Goal: Information Seeking & Learning: Learn about a topic

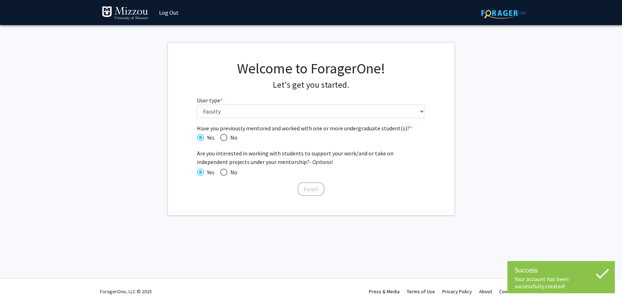
select select "5: faculty"
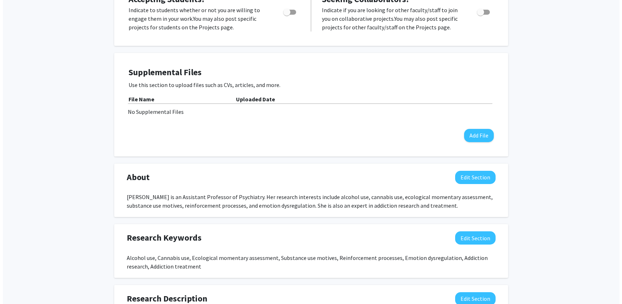
scroll to position [179, 0]
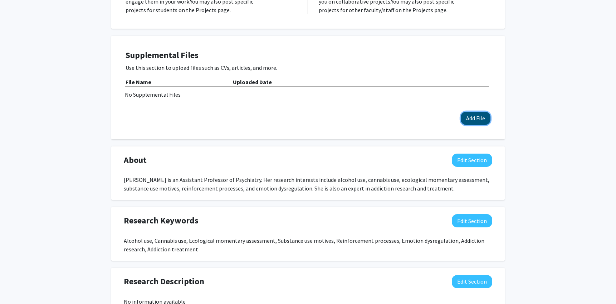
click at [474, 112] on button "Add File" at bounding box center [476, 118] width 30 height 13
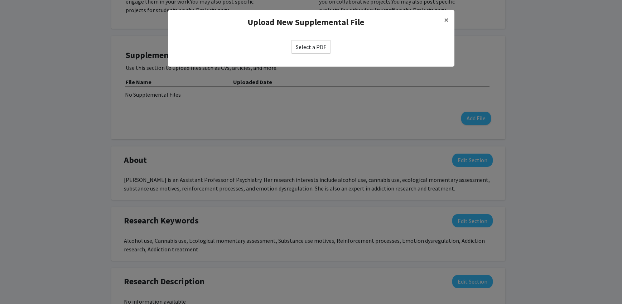
click at [313, 42] on label "Select a PDF" at bounding box center [311, 47] width 40 height 14
click at [0, 0] on input "Select a PDF" at bounding box center [0, 0] width 0 height 0
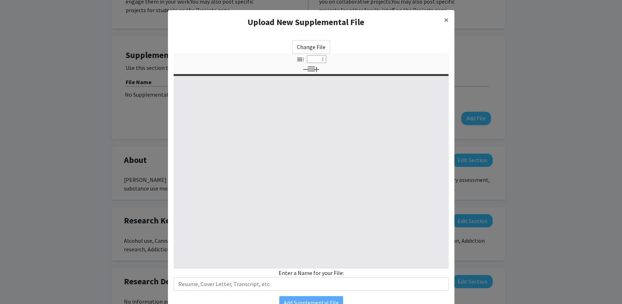
select select "custom"
type input "0"
select select "custom"
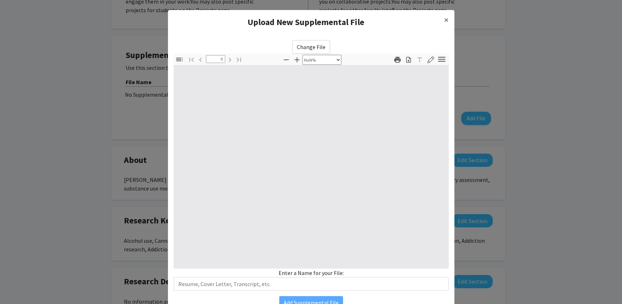
type input "1"
select select "auto"
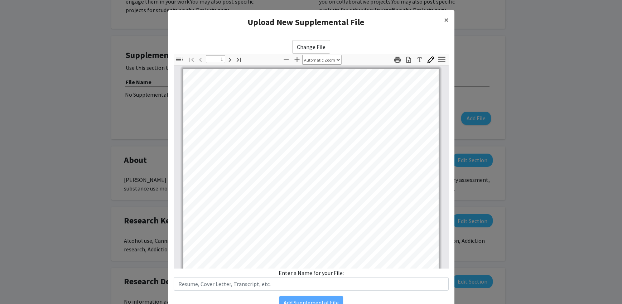
scroll to position [0, 0]
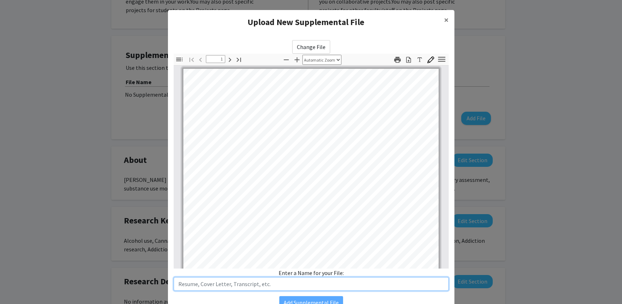
click at [311, 286] on input "text" at bounding box center [311, 284] width 275 height 14
type input "[PERSON_NAME] Fall 2025"
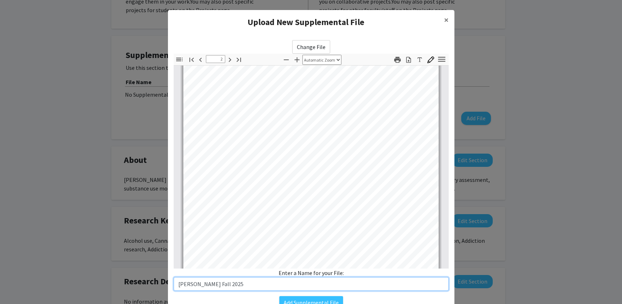
scroll to position [394, 0]
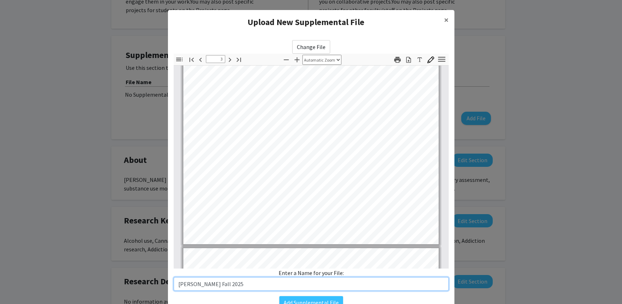
type input "4"
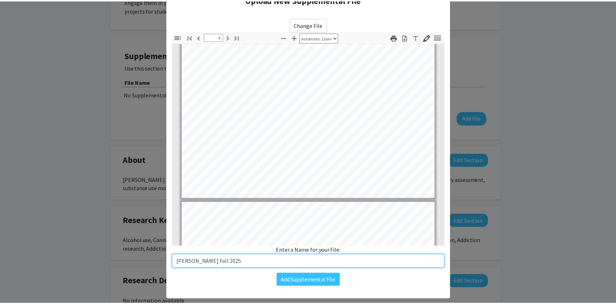
scroll to position [35, 0]
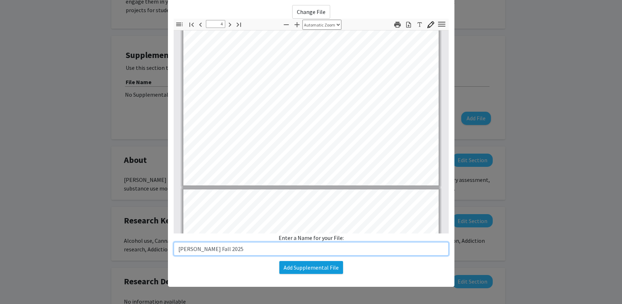
type input "[PERSON_NAME] Fall 2025"
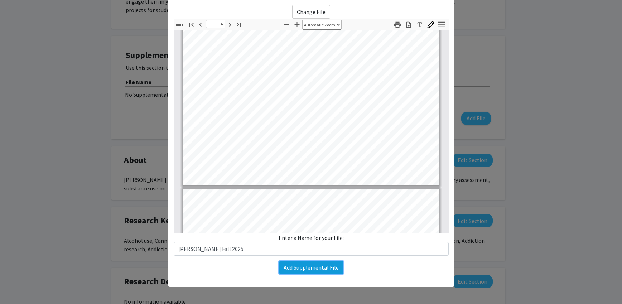
click at [334, 264] on button "Add Supplemental File" at bounding box center [311, 267] width 64 height 13
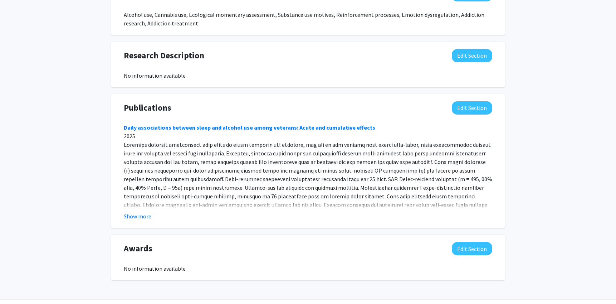
scroll to position [429, 0]
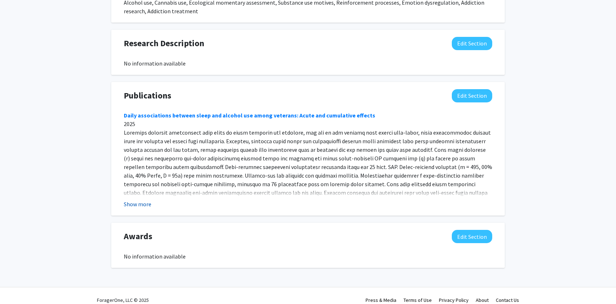
click at [137, 200] on button "Show more" at bounding box center [138, 204] width 28 height 9
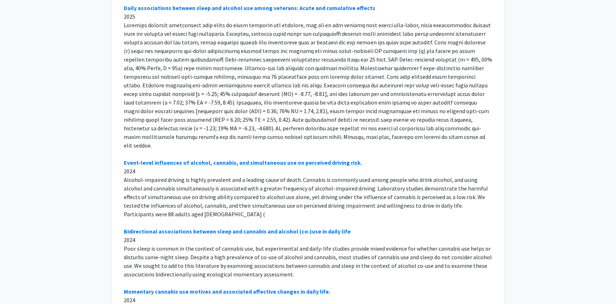
scroll to position [500, 0]
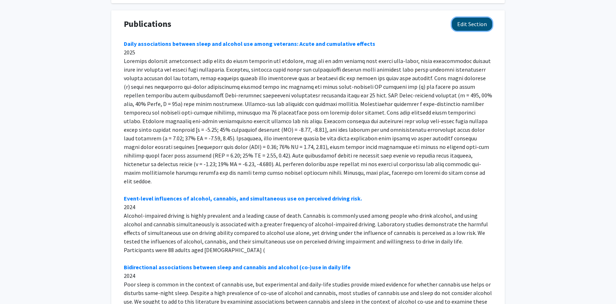
click at [463, 18] on button "Edit Section" at bounding box center [472, 24] width 40 height 13
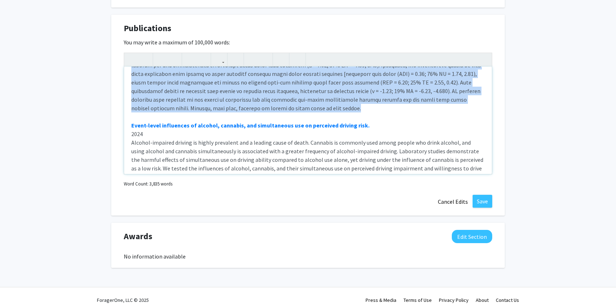
scroll to position [0, 0]
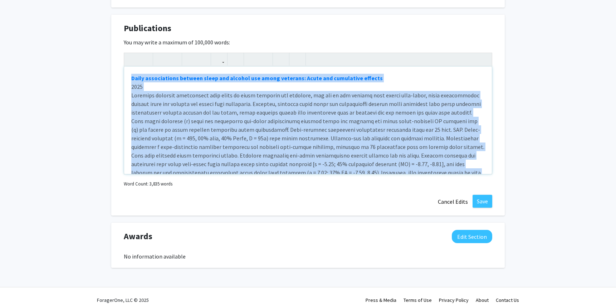
drag, startPoint x: 288, startPoint y: 102, endPoint x: 49, endPoint y: 16, distance: 254.1
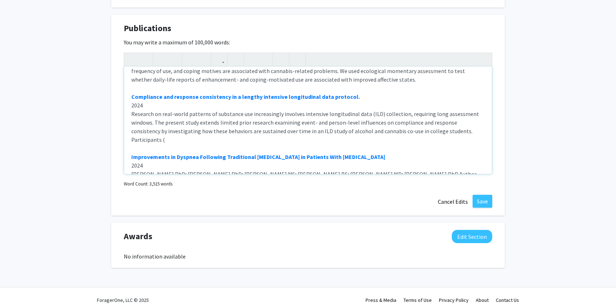
scroll to position [251, 0]
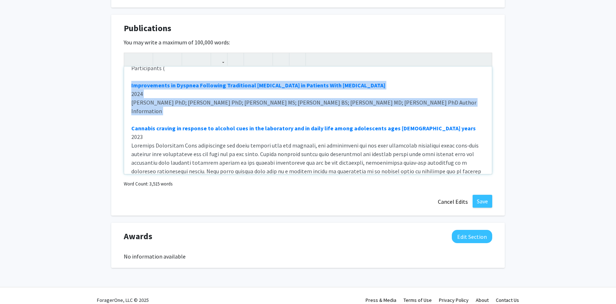
drag, startPoint x: 141, startPoint y: 101, endPoint x: 130, endPoint y: 70, distance: 32.8
click at [130, 70] on div "Event-level influences of alcohol, cannabis, and simultaneous use on perceived …" at bounding box center [308, 120] width 368 height 107
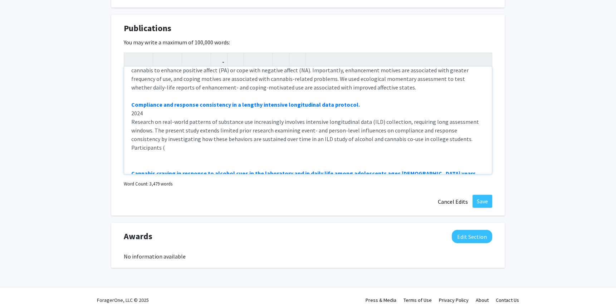
scroll to position [170, 0]
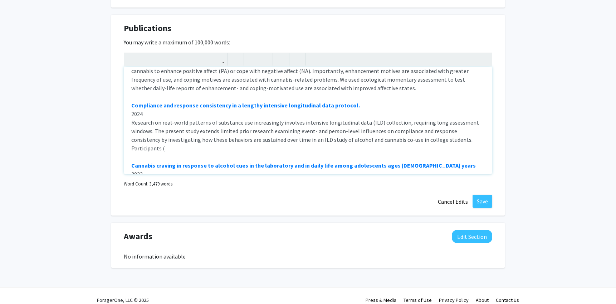
click at [234, 71] on div "Event-level influences of alcohol, cannabis, and simultaneous use on perceived …" at bounding box center [308, 120] width 368 height 107
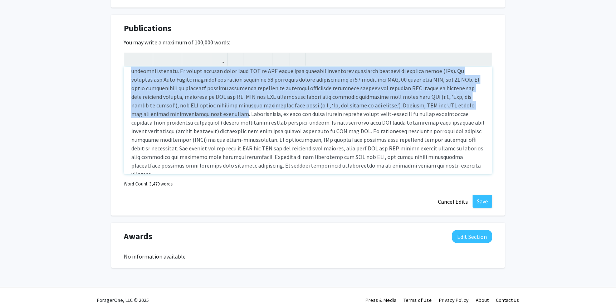
scroll to position [1280, 0]
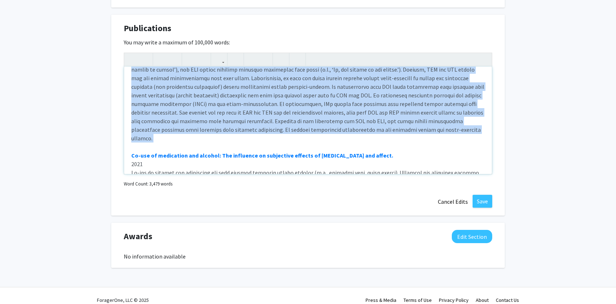
drag, startPoint x: 137, startPoint y: 74, endPoint x: 164, endPoint y: 125, distance: 57.0
click at [164, 125] on div "Event-level influences of alcohol, cannabis, and simultaneous use on perceived …" at bounding box center [308, 120] width 368 height 107
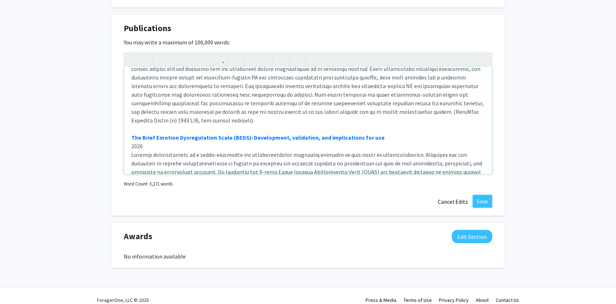
scroll to position [1448, 0]
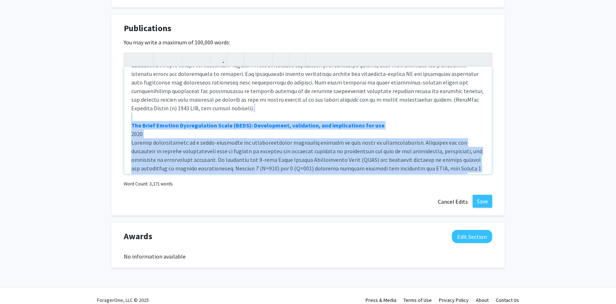
drag, startPoint x: 140, startPoint y: 73, endPoint x: 247, endPoint y: 159, distance: 137.0
click at [247, 159] on div "Event-level influences of alcohol, cannabis, and simultaneous use on perceived …" at bounding box center [308, 120] width 368 height 107
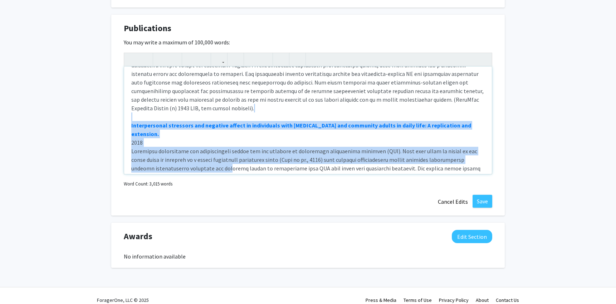
drag, startPoint x: 152, startPoint y: 74, endPoint x: 206, endPoint y: 121, distance: 71.3
click at [206, 121] on div "Event-level influences of alcohol, cannabis, and simultaneous use on perceived …" at bounding box center [308, 120] width 368 height 107
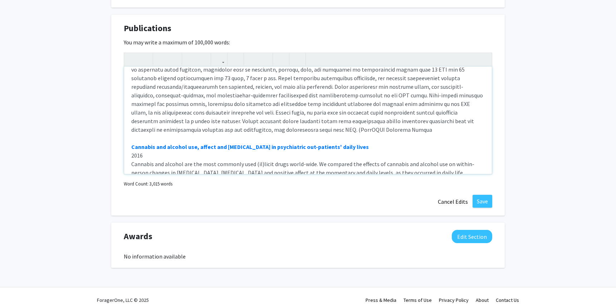
scroll to position [1591, 0]
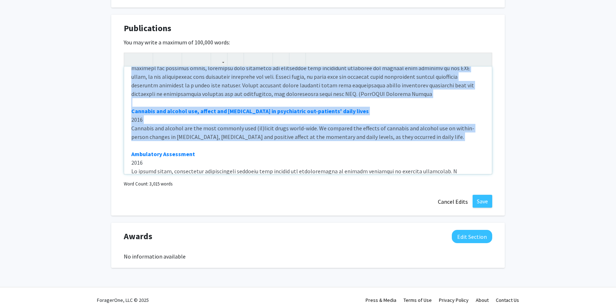
click at [173, 103] on div "Event-level influences of alcohol, cannabis, and simultaneous use on perceived …" at bounding box center [308, 120] width 368 height 107
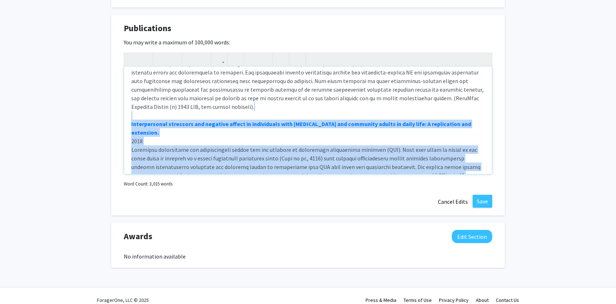
scroll to position [1448, 0]
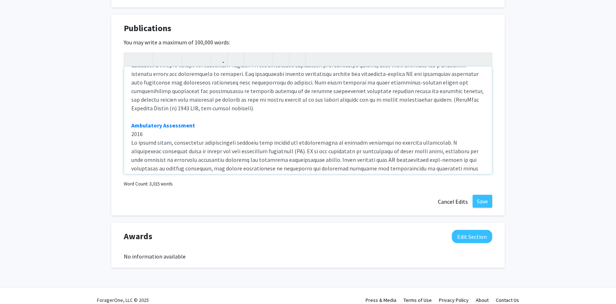
type textarea "<lo><ipsumd><s amet="conse://adi.eli/32.7351/sed5177032" doeius="_tempo">Incid-…"
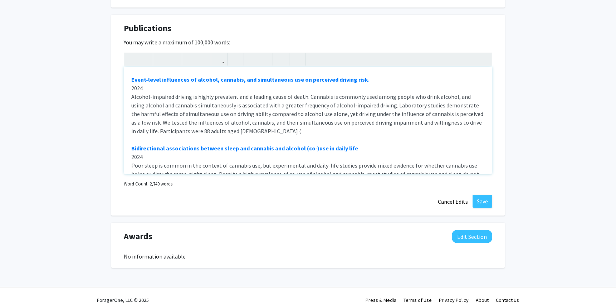
scroll to position [0, 0]
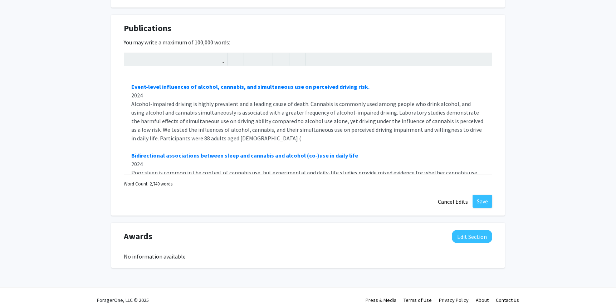
click at [482, 183] on div "Publications Edit Section You may write a maximum of 100,000 words: Event-level…" at bounding box center [308, 115] width 394 height 201
click at [482, 195] on button "Save" at bounding box center [483, 201] width 20 height 13
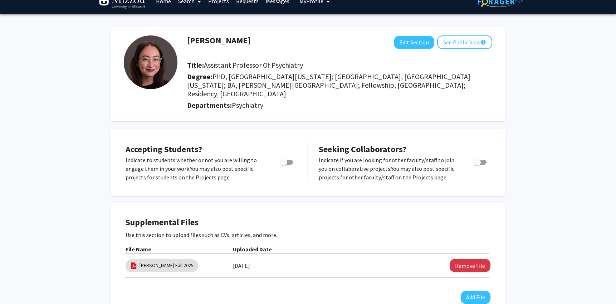
scroll to position [0, 0]
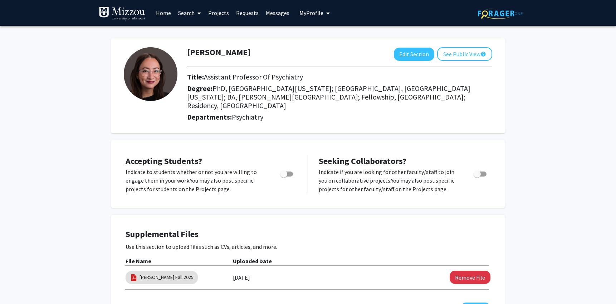
click at [285, 170] on span "Toggle" at bounding box center [283, 173] width 7 height 7
click at [284, 176] on input "Would you like to permit student requests?" at bounding box center [283, 176] width 0 height 0
checkbox input "true"
click at [480, 170] on span "Toggle" at bounding box center [477, 173] width 7 height 7
click at [478, 176] on input "Toggle" at bounding box center [477, 176] width 0 height 0
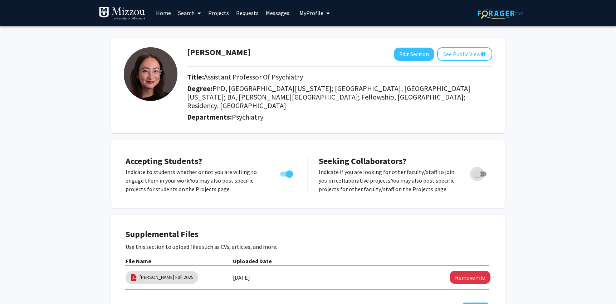
checkbox input "true"
click at [219, 13] on link "Projects" at bounding box center [219, 12] width 28 height 25
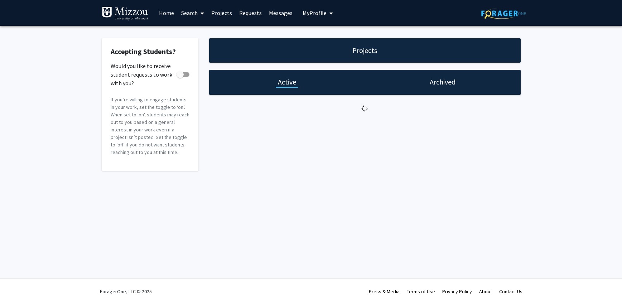
checkbox input "true"
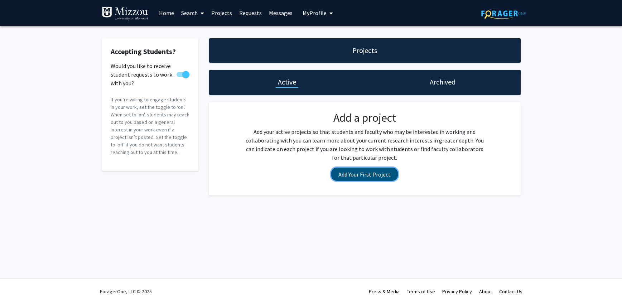
click at [360, 178] on button "Add Your First Project" at bounding box center [364, 174] width 67 height 13
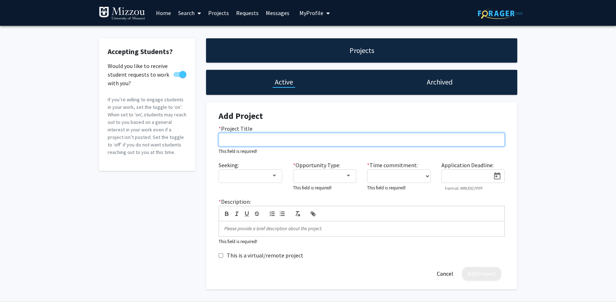
click at [257, 140] on input "* Project Title" at bounding box center [362, 140] width 286 height 14
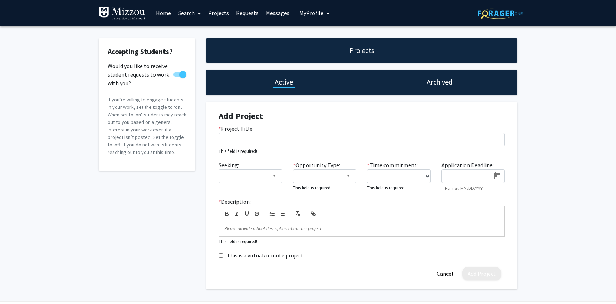
click at [439, 88] on div "Archived" at bounding box center [440, 82] width 156 height 25
click at [426, 82] on div "Archived" at bounding box center [440, 82] width 30 height 10
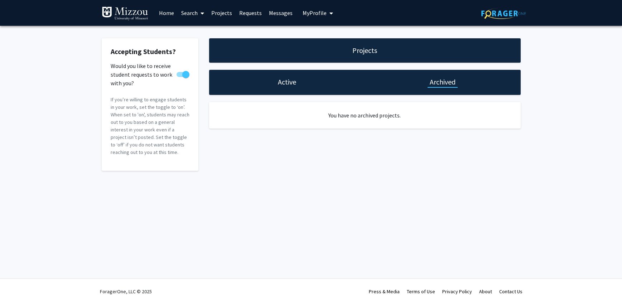
click at [285, 82] on h1 "Active" at bounding box center [287, 82] width 18 height 10
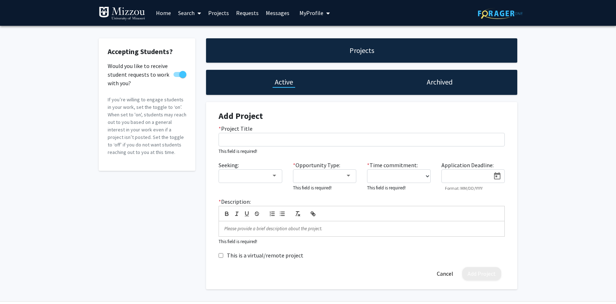
click at [283, 12] on link "Messages" at bounding box center [277, 12] width 31 height 25
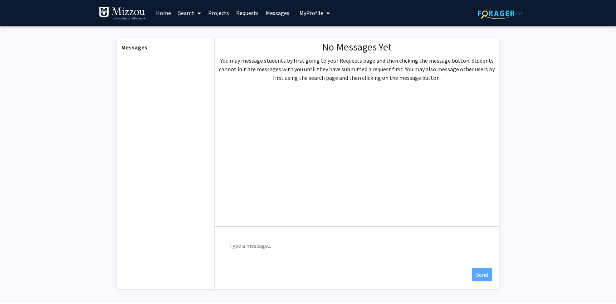
click at [246, 12] on link "Requests" at bounding box center [248, 12] width 30 height 25
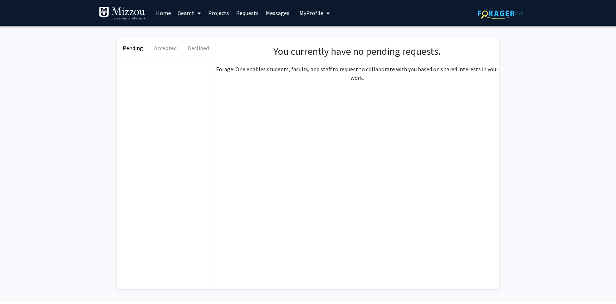
click at [307, 13] on span "My Profile" at bounding box center [312, 12] width 24 height 7
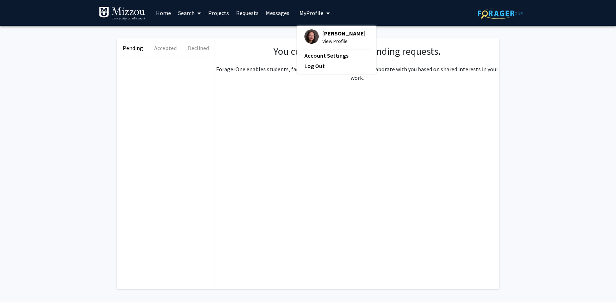
click at [227, 13] on link "Projects" at bounding box center [219, 12] width 28 height 25
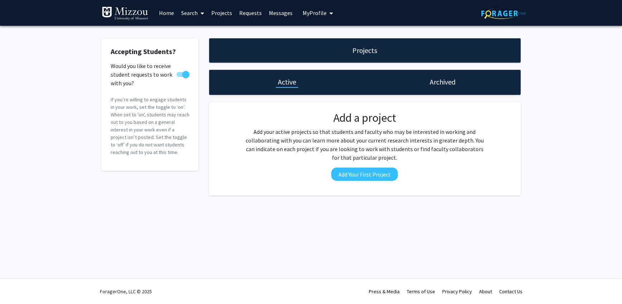
click at [196, 13] on link "Search" at bounding box center [193, 12] width 30 height 25
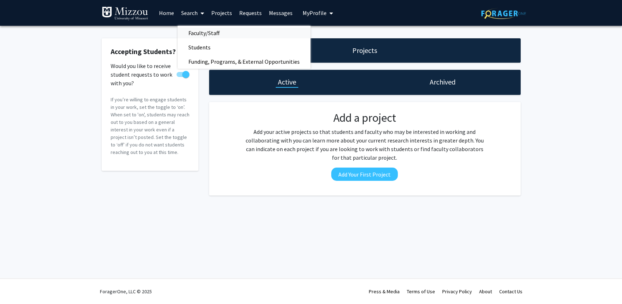
click at [194, 31] on span "Faculty/Staff" at bounding box center [204, 33] width 53 height 14
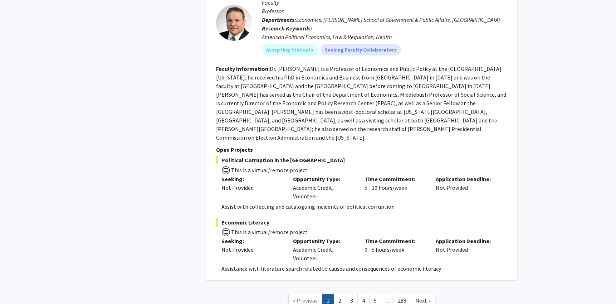
scroll to position [3484, 0]
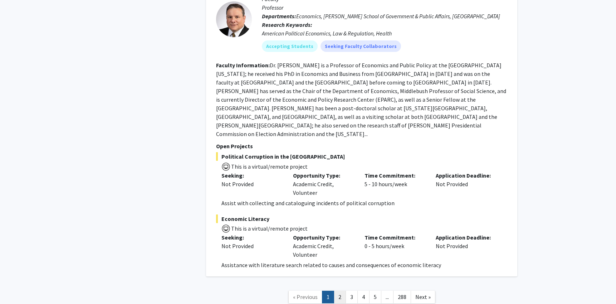
click at [340, 291] on link "2" at bounding box center [340, 297] width 12 height 13
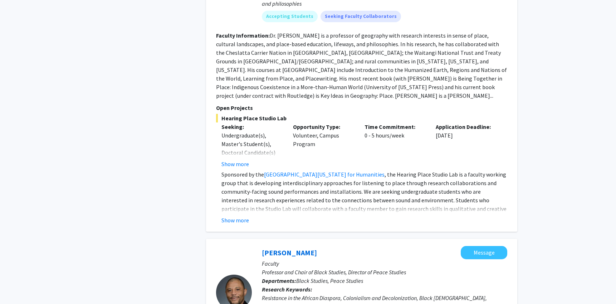
scroll to position [2357, 0]
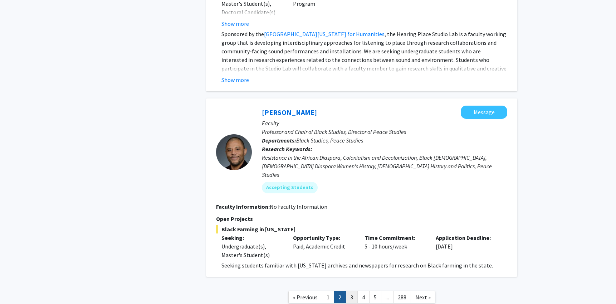
click at [352, 291] on link "3" at bounding box center [352, 297] width 12 height 13
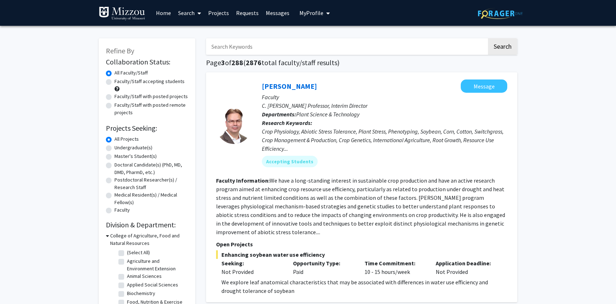
click at [115, 210] on label "Faculty" at bounding box center [122, 210] width 15 height 8
click at [115, 210] on input "Faculty" at bounding box center [117, 208] width 5 height 5
radio input "true"
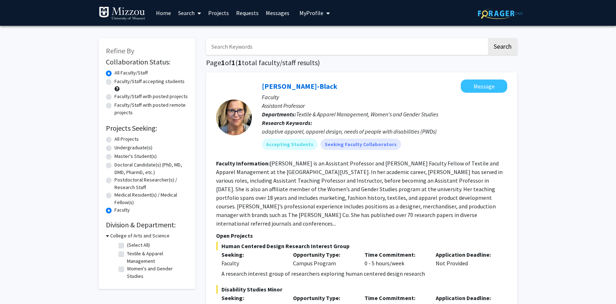
click at [115, 195] on label "Medical Resident(s) / Medical Fellow(s)" at bounding box center [152, 198] width 74 height 15
click at [115, 195] on input "Medical Resident(s) / Medical Fellow(s)" at bounding box center [117, 193] width 5 height 5
radio input "true"
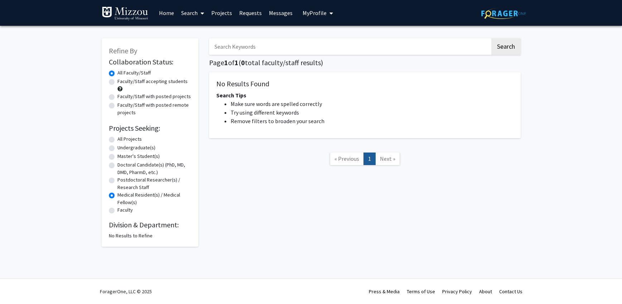
click at [117, 181] on label "Postdoctoral Researcher(s) / Research Staff" at bounding box center [154, 183] width 74 height 15
click at [117, 181] on input "Postdoctoral Researcher(s) / Research Staff" at bounding box center [119, 178] width 5 height 5
radio input "true"
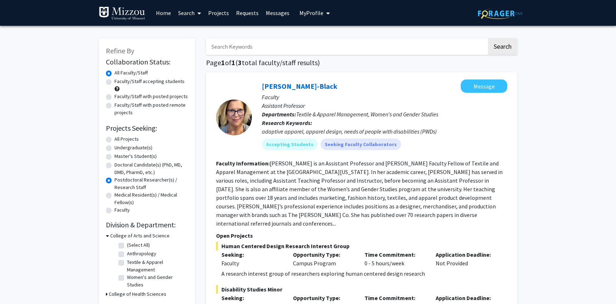
click at [115, 141] on label "All Projects" at bounding box center [127, 139] width 24 height 8
click at [115, 140] on input "All Projects" at bounding box center [117, 137] width 5 height 5
radio input "true"
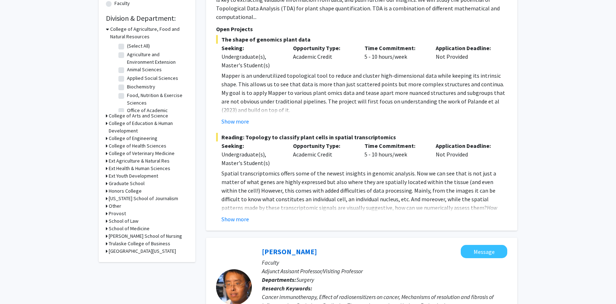
scroll to position [215, 0]
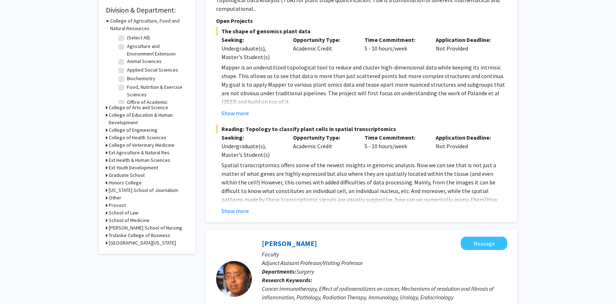
click at [107, 219] on icon at bounding box center [107, 221] width 2 height 8
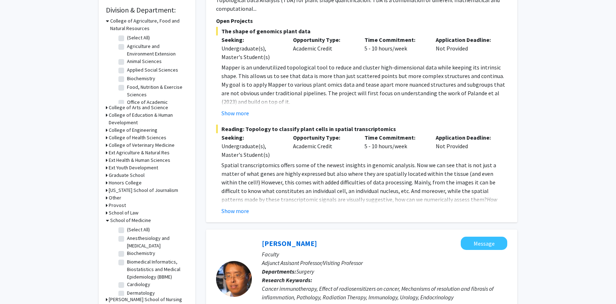
scroll to position [251, 0]
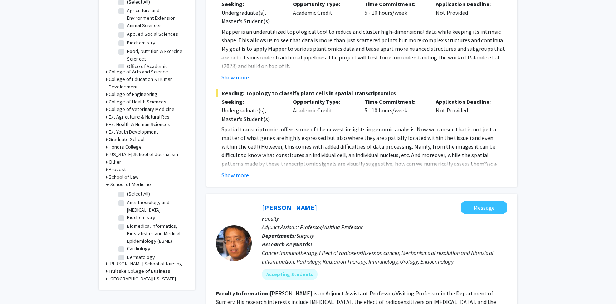
click at [106, 184] on icon at bounding box center [107, 185] width 3 height 8
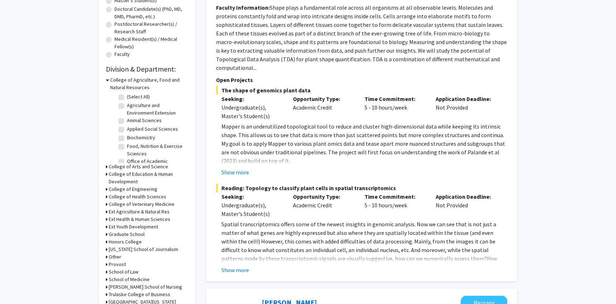
scroll to position [143, 0]
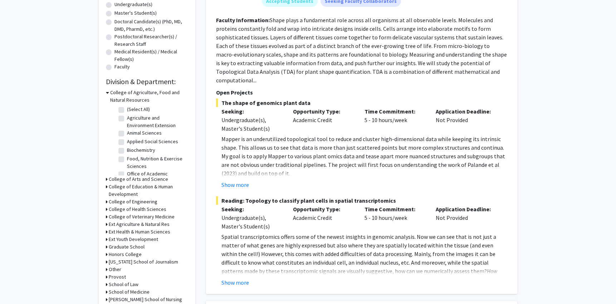
click at [106, 177] on div "Refine By Collaboration Status: Collaboration Status All Faculty/Staff Collabor…" at bounding box center [147, 110] width 97 height 430
click at [105, 179] on div "Refine By Collaboration Status: Collaboration Status All Faculty/Staff Collabor…" at bounding box center [147, 110] width 97 height 430
click at [106, 182] on icon at bounding box center [107, 179] width 2 height 8
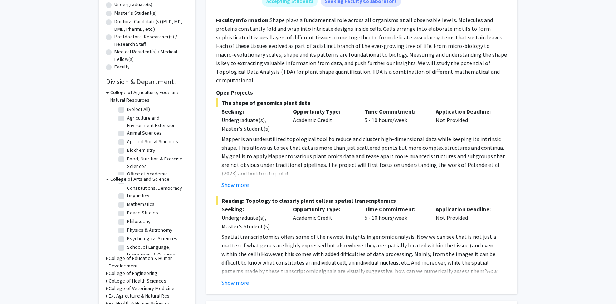
click at [127, 242] on label "Psychological Sciences" at bounding box center [152, 239] width 50 height 8
click at [127, 239] on input "Psychological Sciences" at bounding box center [129, 237] width 5 height 5
checkbox input "true"
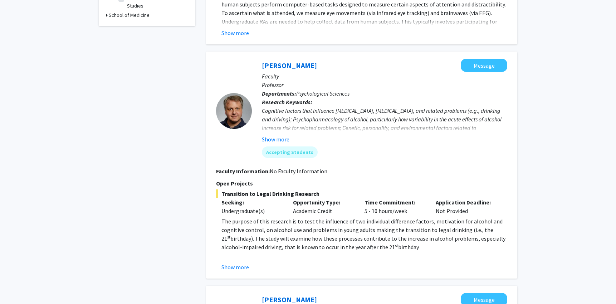
scroll to position [322, 0]
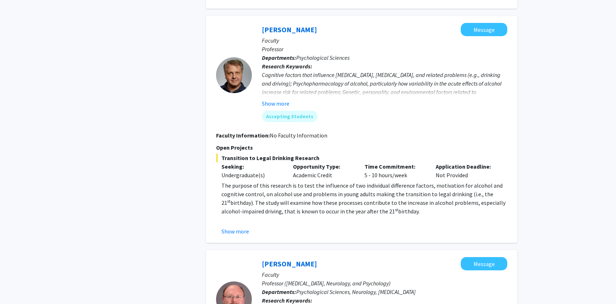
click at [221, 231] on fg-read-more "The purpose of this research is to test the influence of two individual differe…" at bounding box center [361, 208] width 291 height 54
click at [225, 231] on button "Show more" at bounding box center [236, 231] width 28 height 9
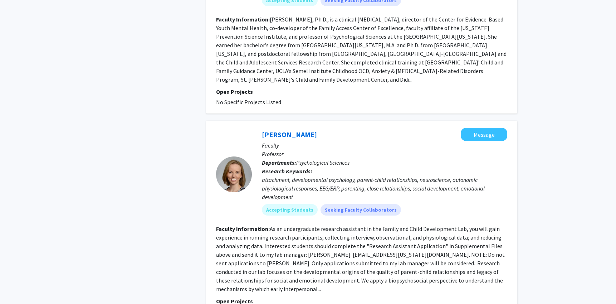
scroll to position [1861, 0]
